Goal: Information Seeking & Learning: Learn about a topic

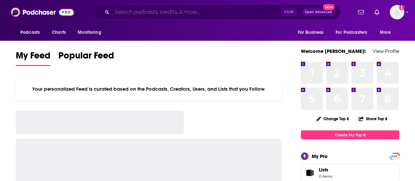
click at [200, 8] on input "Search podcasts, credits, & more..." at bounding box center [196, 12] width 169 height 11
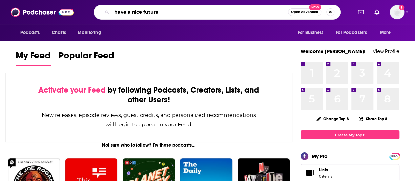
type input "have a nice future"
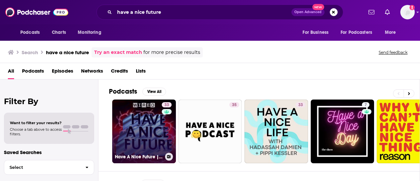
click at [145, 117] on link "33 Have A Nice Future | WIRED" at bounding box center [144, 131] width 64 height 64
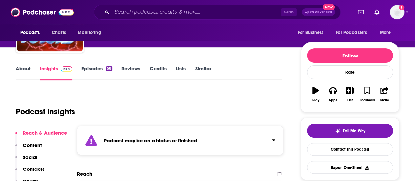
scroll to position [33, 0]
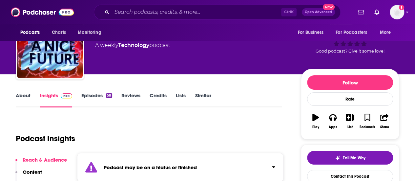
click at [87, 101] on link "Episodes 58" at bounding box center [96, 99] width 31 height 15
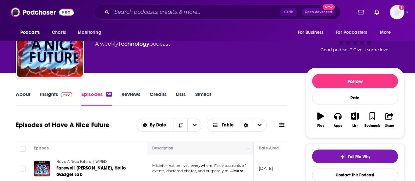
scroll to position [66, 0]
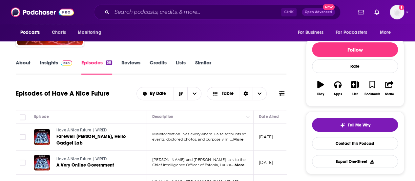
click at [237, 138] on span "...More" at bounding box center [236, 139] width 13 height 5
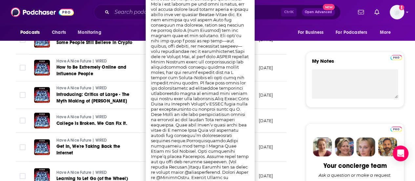
scroll to position [164, 0]
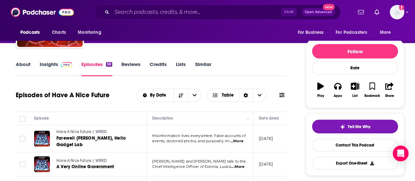
scroll to position [66, 0]
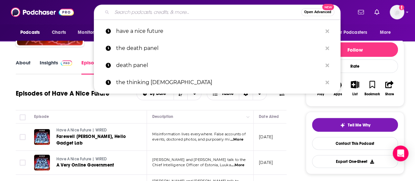
click at [154, 11] on input "Search podcasts, credits, & more..." at bounding box center [206, 12] width 189 height 11
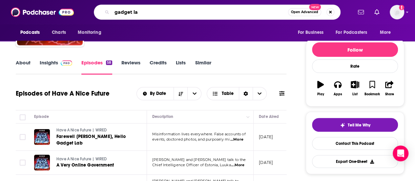
type input "gadget lab"
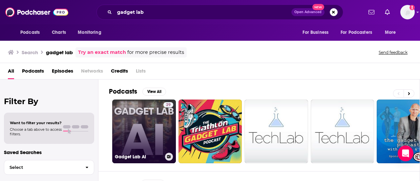
click at [129, 120] on link "29 Gadget Lab AI" at bounding box center [144, 131] width 64 height 64
